Goal: Information Seeking & Learning: Learn about a topic

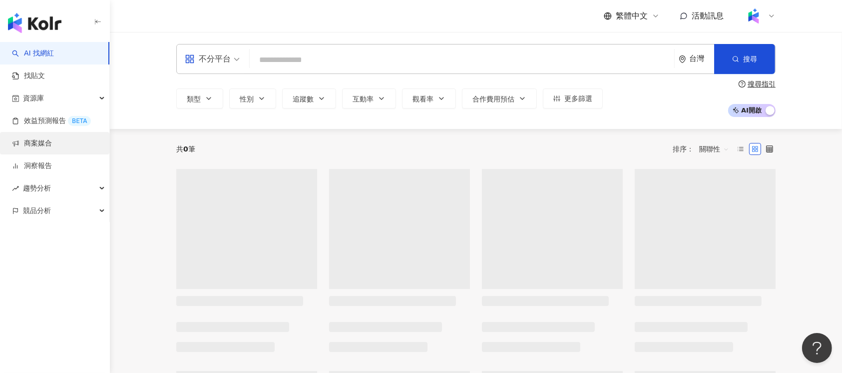
click at [52, 145] on link "商案媒合" at bounding box center [32, 143] width 40 height 10
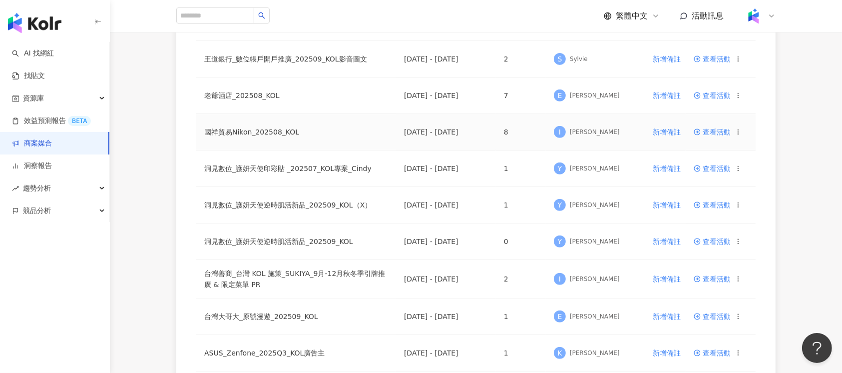
scroll to position [400, 0]
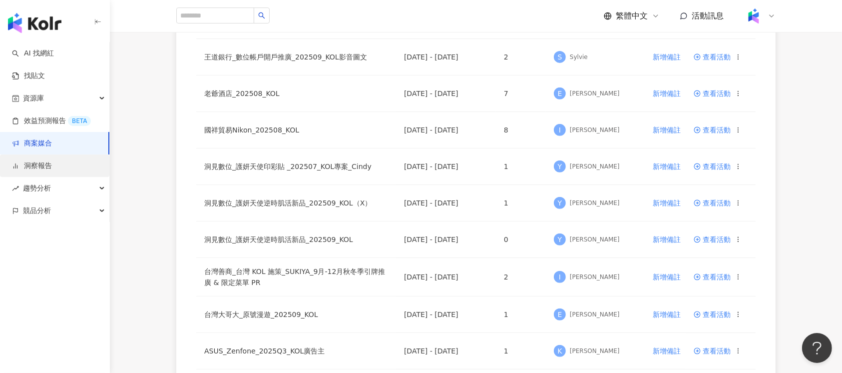
click at [39, 161] on link "洞察報告" at bounding box center [32, 166] width 40 height 10
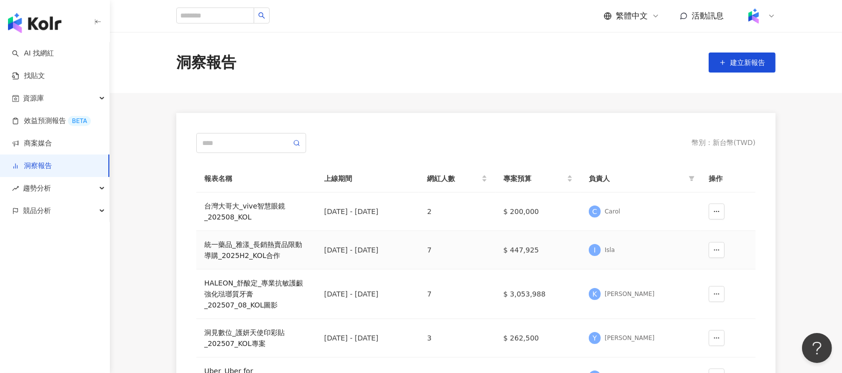
scroll to position [133, 0]
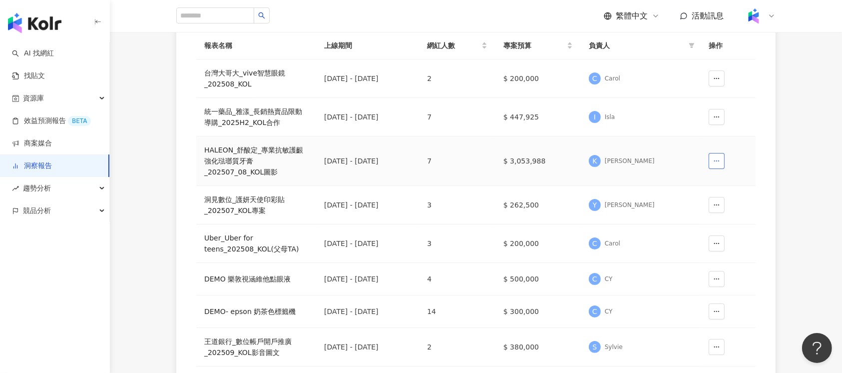
click at [714, 160] on icon "button" at bounding box center [716, 160] width 7 height 7
click at [272, 166] on div "HALEON_舒酸定_專業抗敏護齦強化琺瑯質牙膏_202507_08_KOL圖影" at bounding box center [256, 160] width 104 height 33
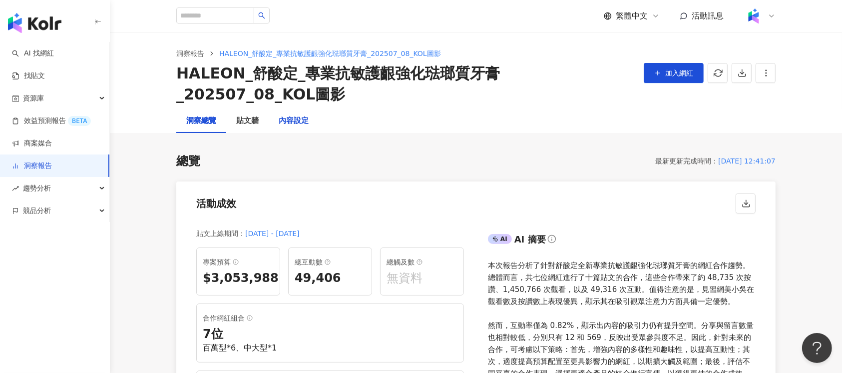
click at [291, 120] on div "內容設定" at bounding box center [294, 121] width 30 height 12
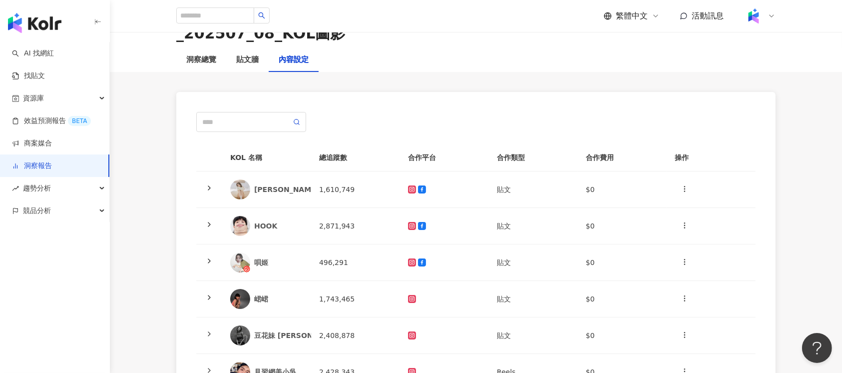
scroll to position [133, 0]
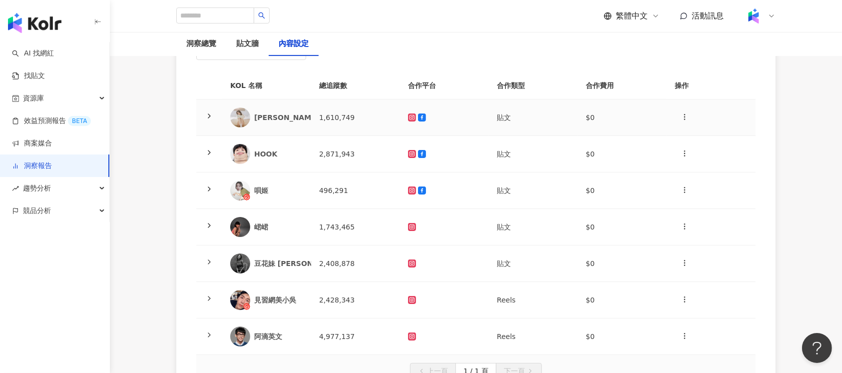
click at [456, 125] on td at bounding box center [444, 117] width 89 height 36
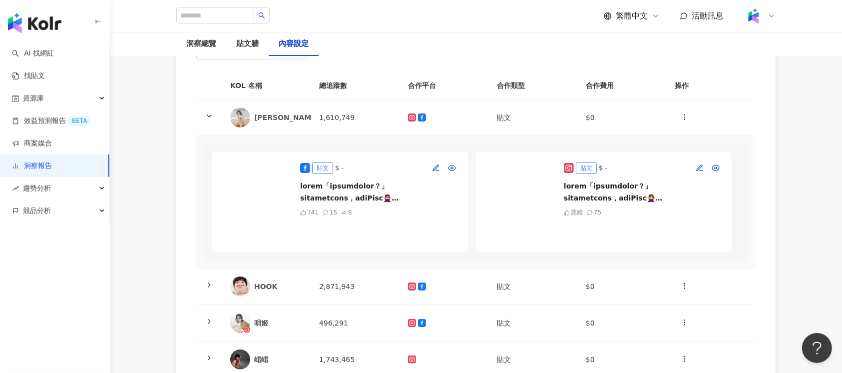
scroll to position [0, 0]
